Goal: Information Seeking & Learning: Compare options

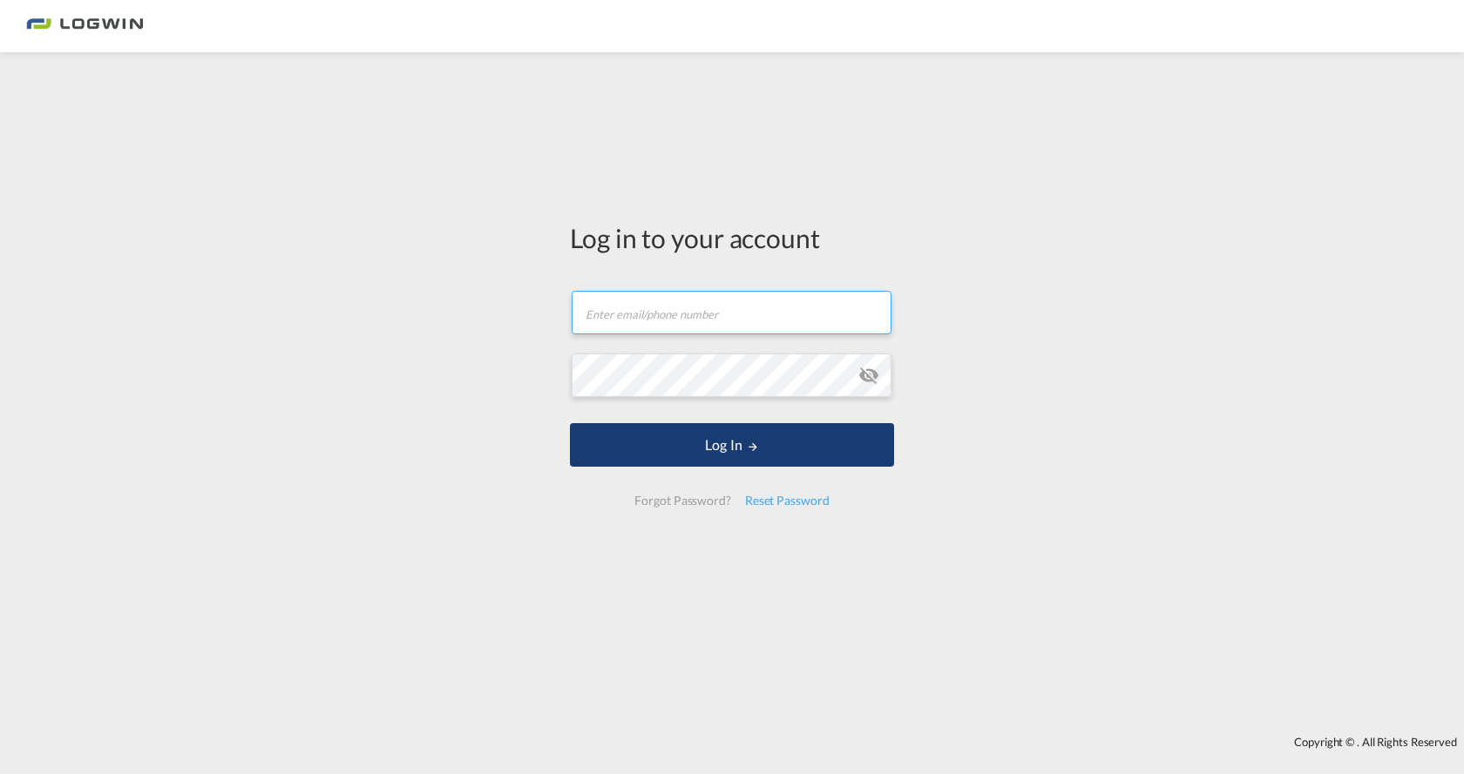
type input "guellue.demir@logwin-logistics.com"
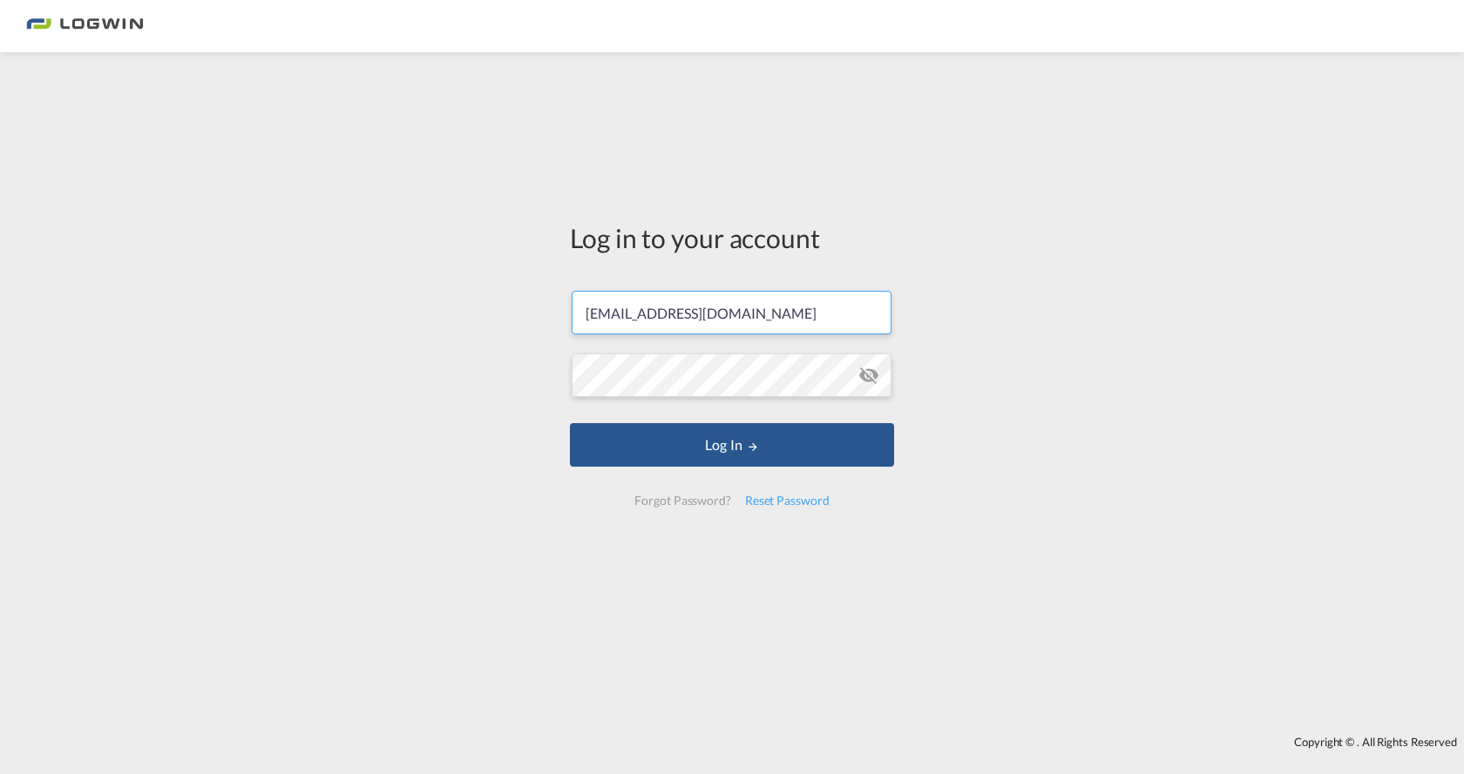
drag, startPoint x: 800, startPoint y: 453, endPoint x: 751, endPoint y: 409, distance: 65.4
click at [797, 453] on button "Log In" at bounding box center [732, 445] width 324 height 44
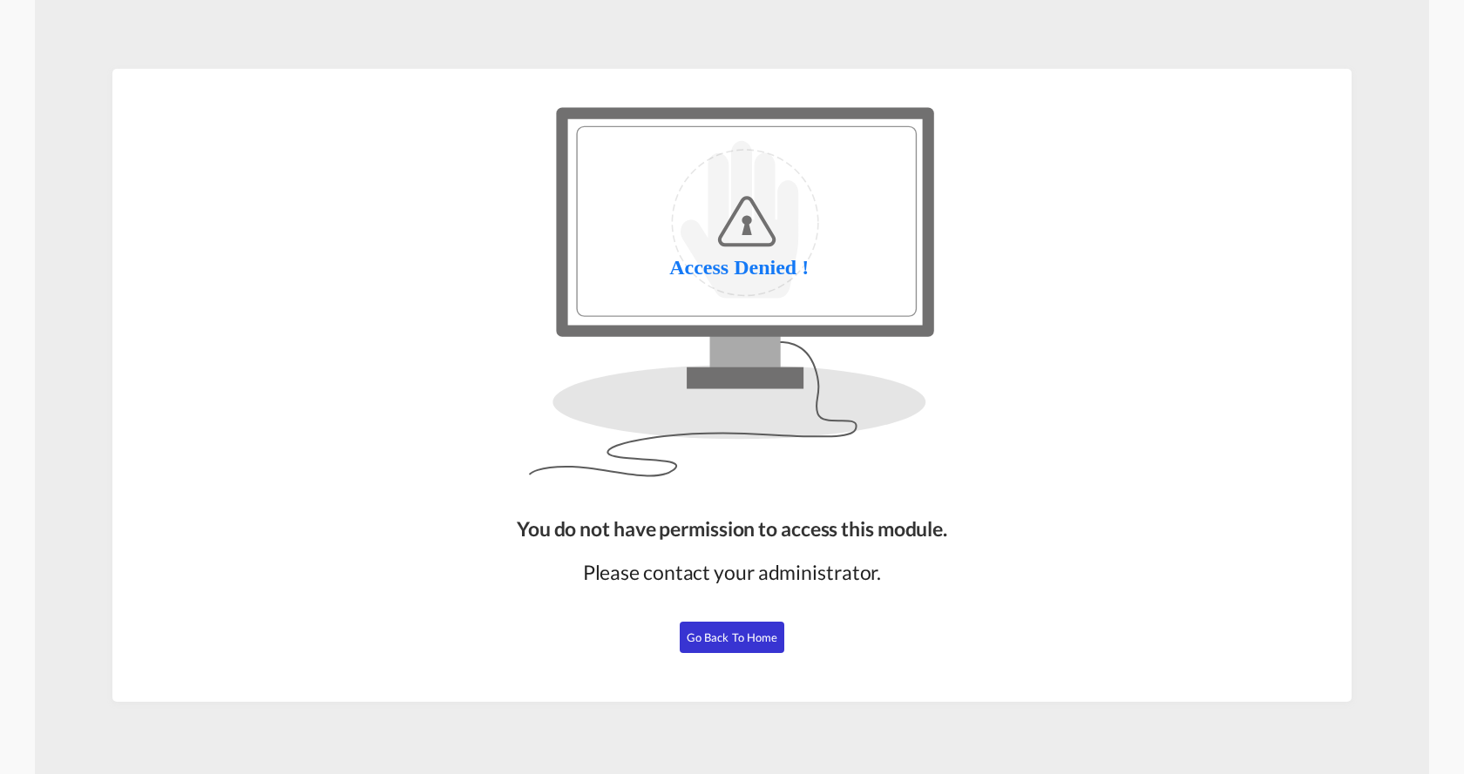
drag, startPoint x: 735, startPoint y: 638, endPoint x: 876, endPoint y: 382, distance: 292.0
click at [735, 638] on span "Go Back to Home" at bounding box center [731, 638] width 91 height 14
click at [762, 644] on span "Go Back to Home" at bounding box center [731, 638] width 91 height 14
